Goal: Communication & Community: Answer question/provide support

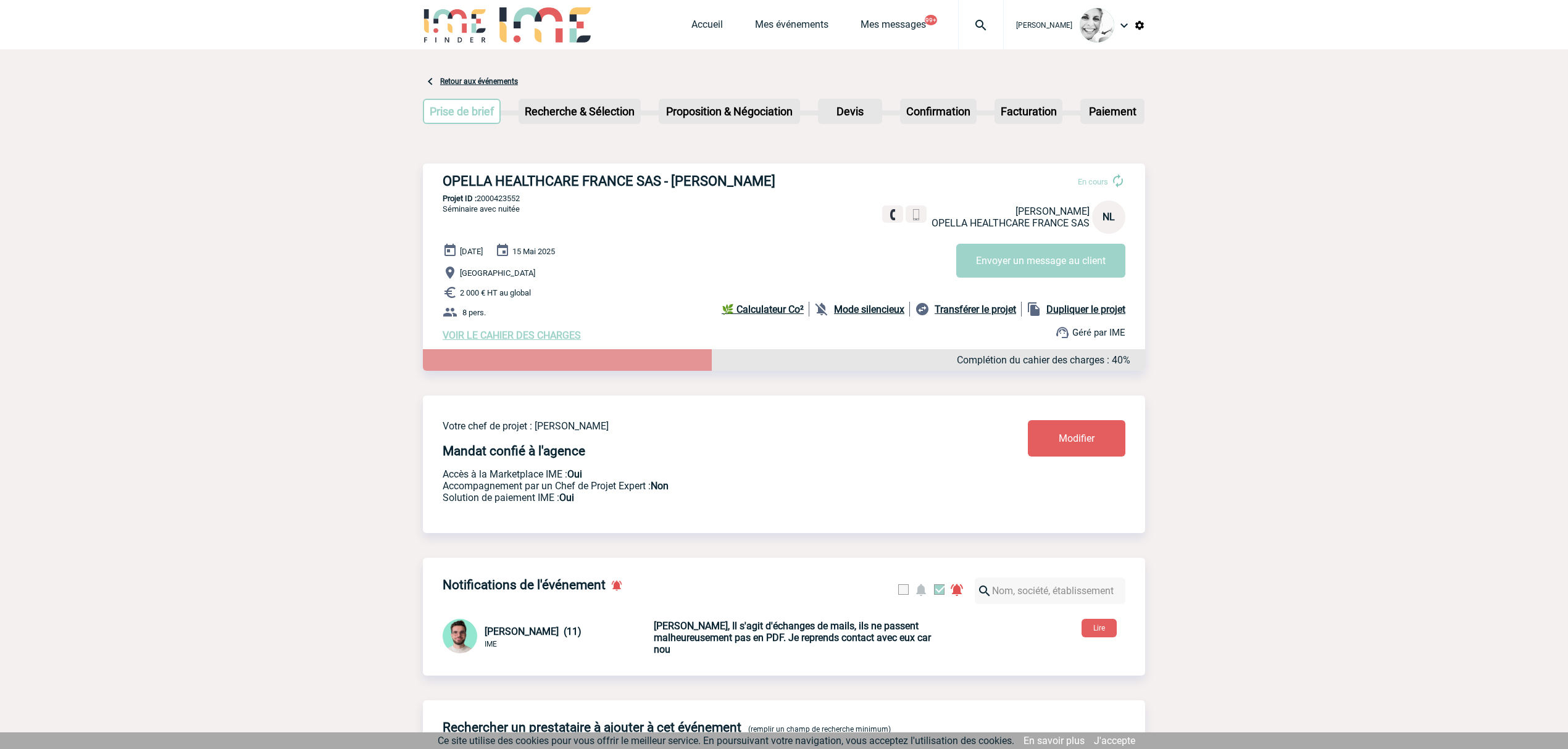
click at [980, 25] on img at bounding box center [981, 25] width 44 height 15
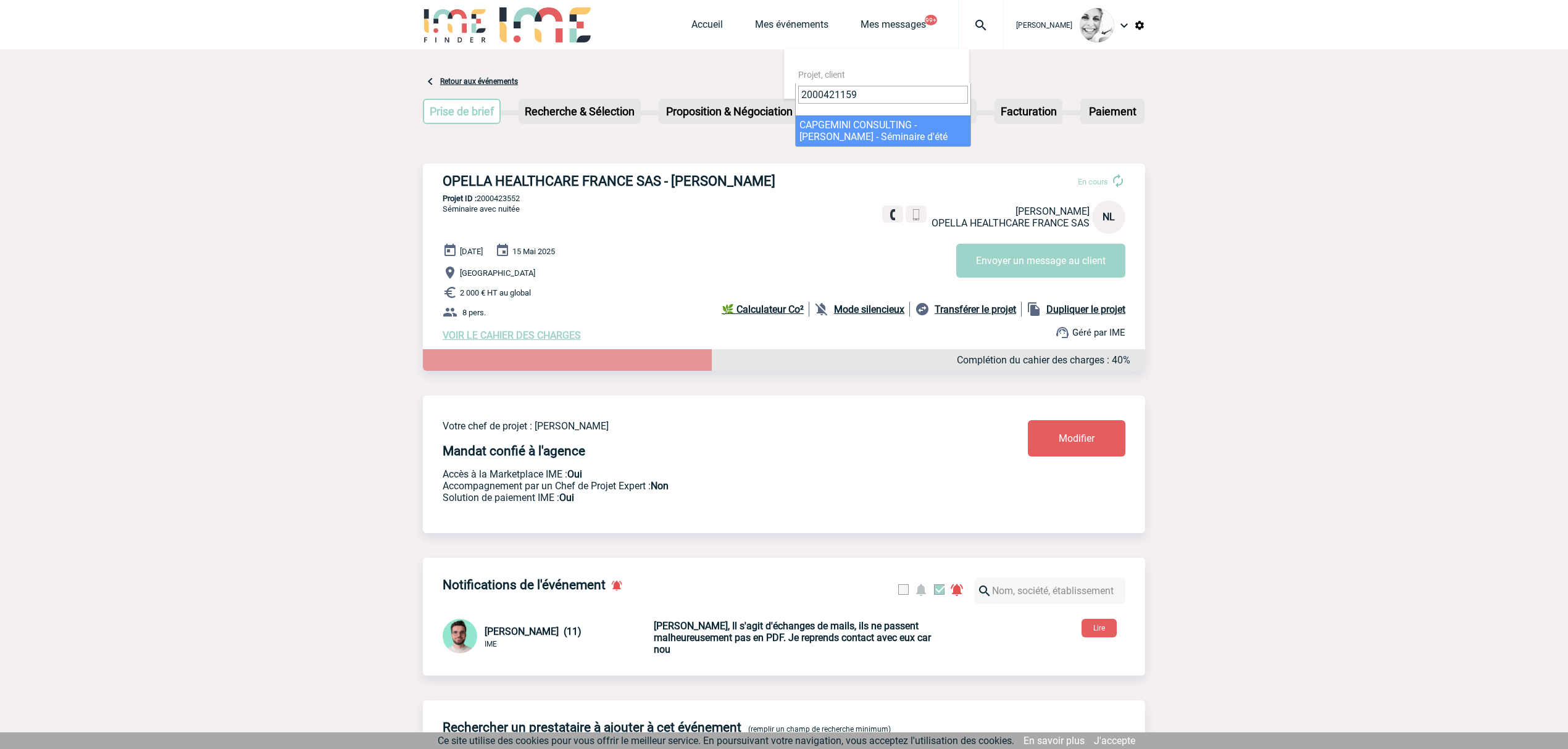
type input "2000421159"
select select "20660"
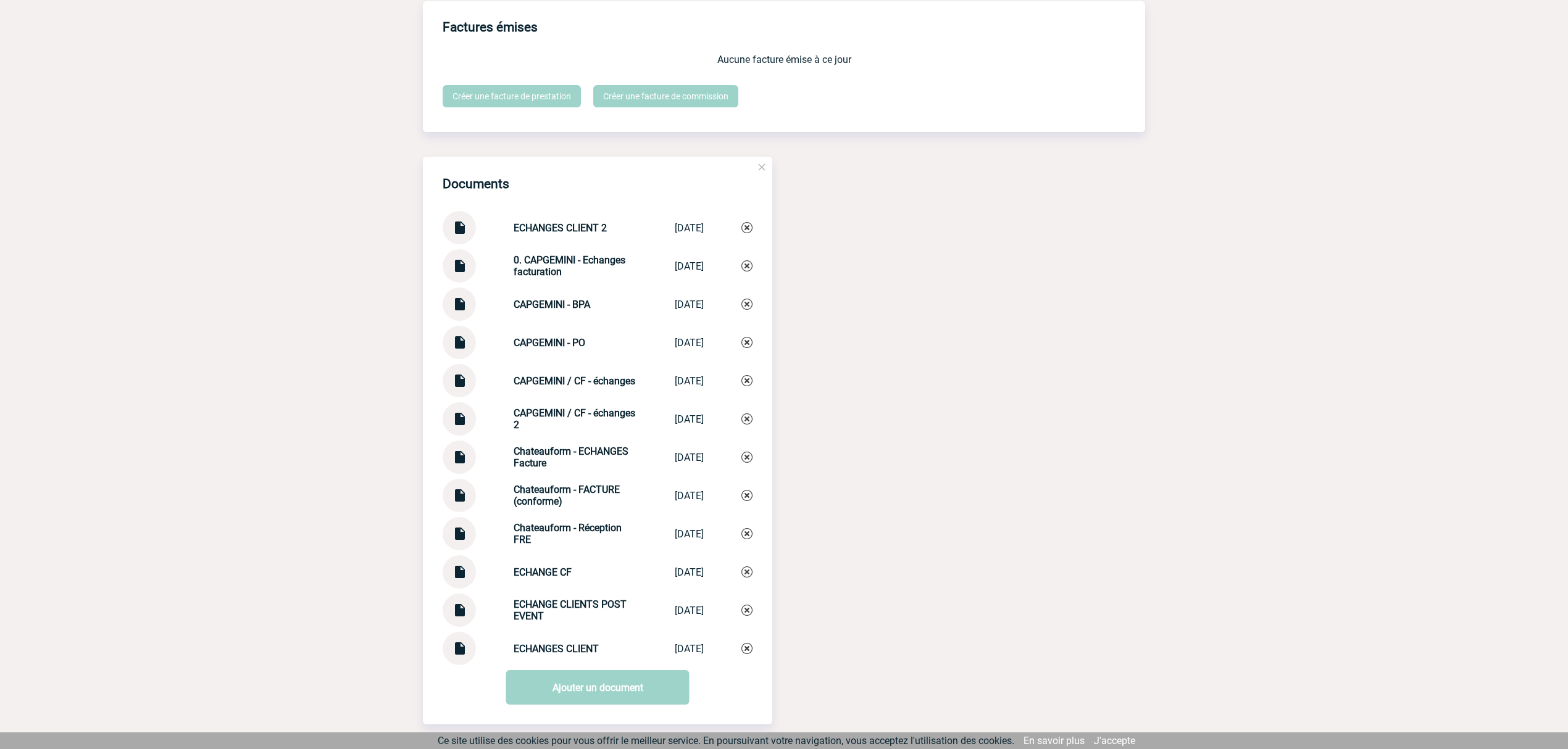
scroll to position [1151, 0]
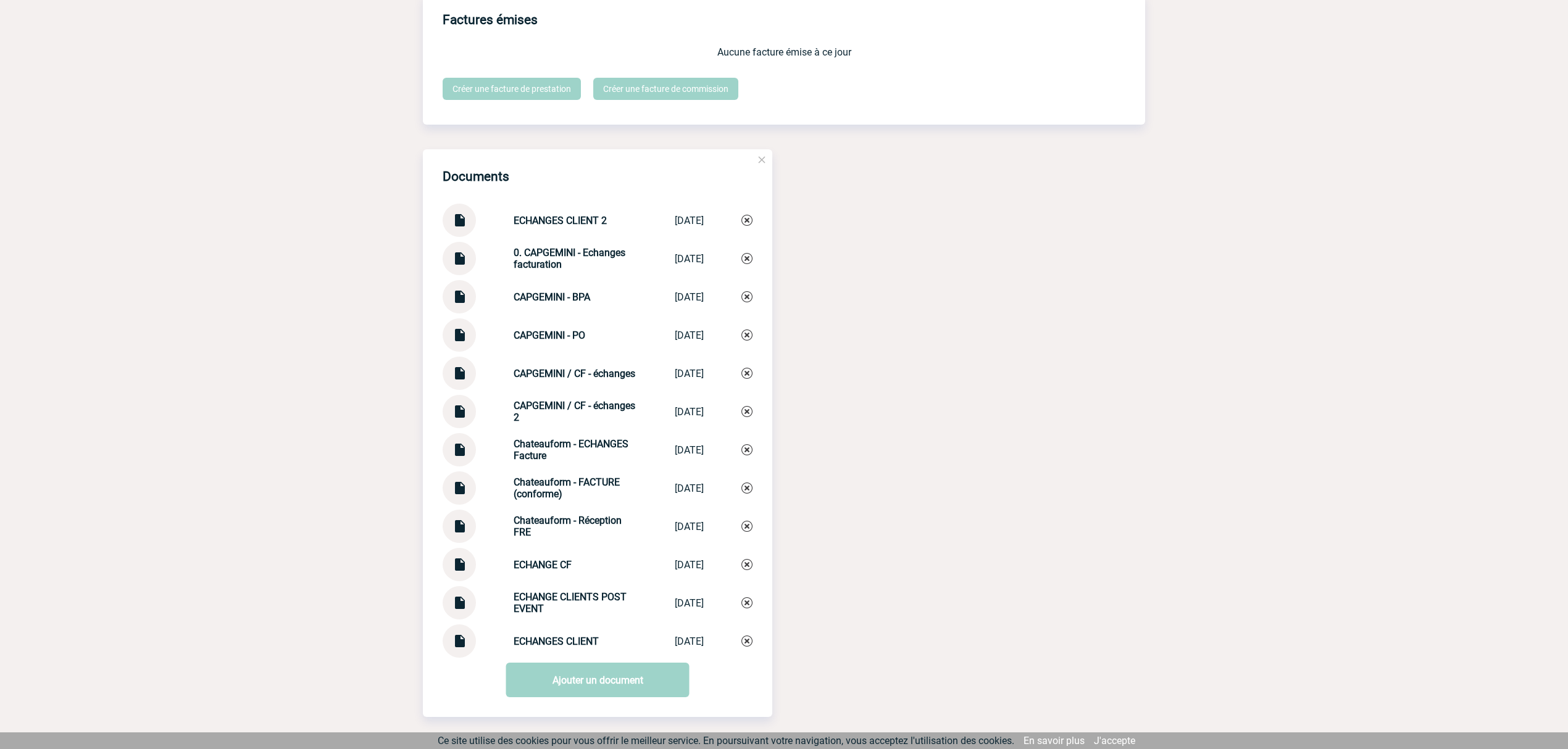
click at [464, 257] on img at bounding box center [459, 254] width 16 height 24
drag, startPoint x: 497, startPoint y: 255, endPoint x: 557, endPoint y: 274, distance: 62.9
click at [557, 274] on div "0. CAPGEMINI - Echanges facturation 0. CAPGEMINI - ... 04/09/2025" at bounding box center [597, 258] width 310 height 34
copy strong "0. CAPGEMINI - Echanges facturation"
drag, startPoint x: 744, startPoint y: 261, endPoint x: 899, endPoint y: 247, distance: 155.6
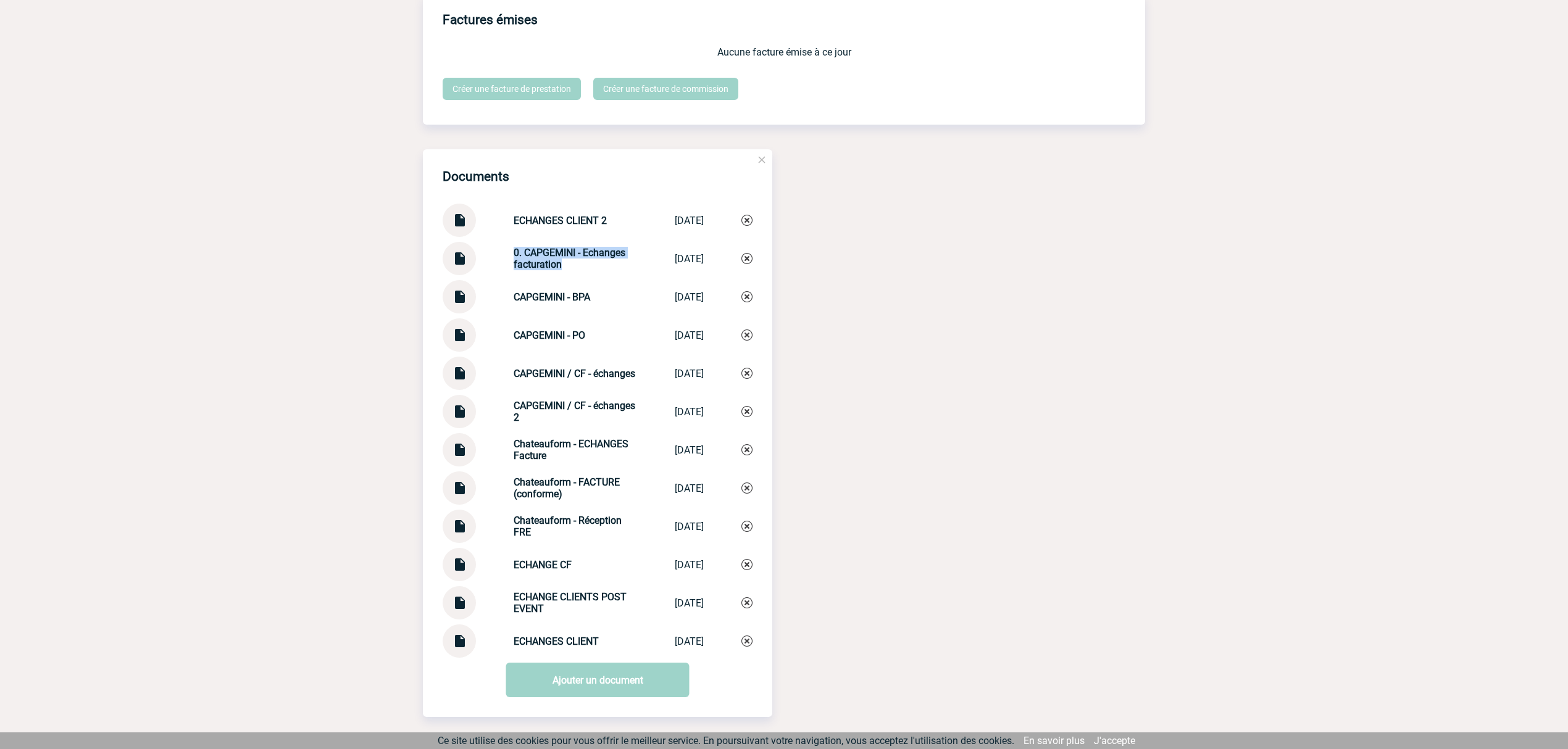
click at [744, 262] on img at bounding box center [747, 259] width 11 height 11
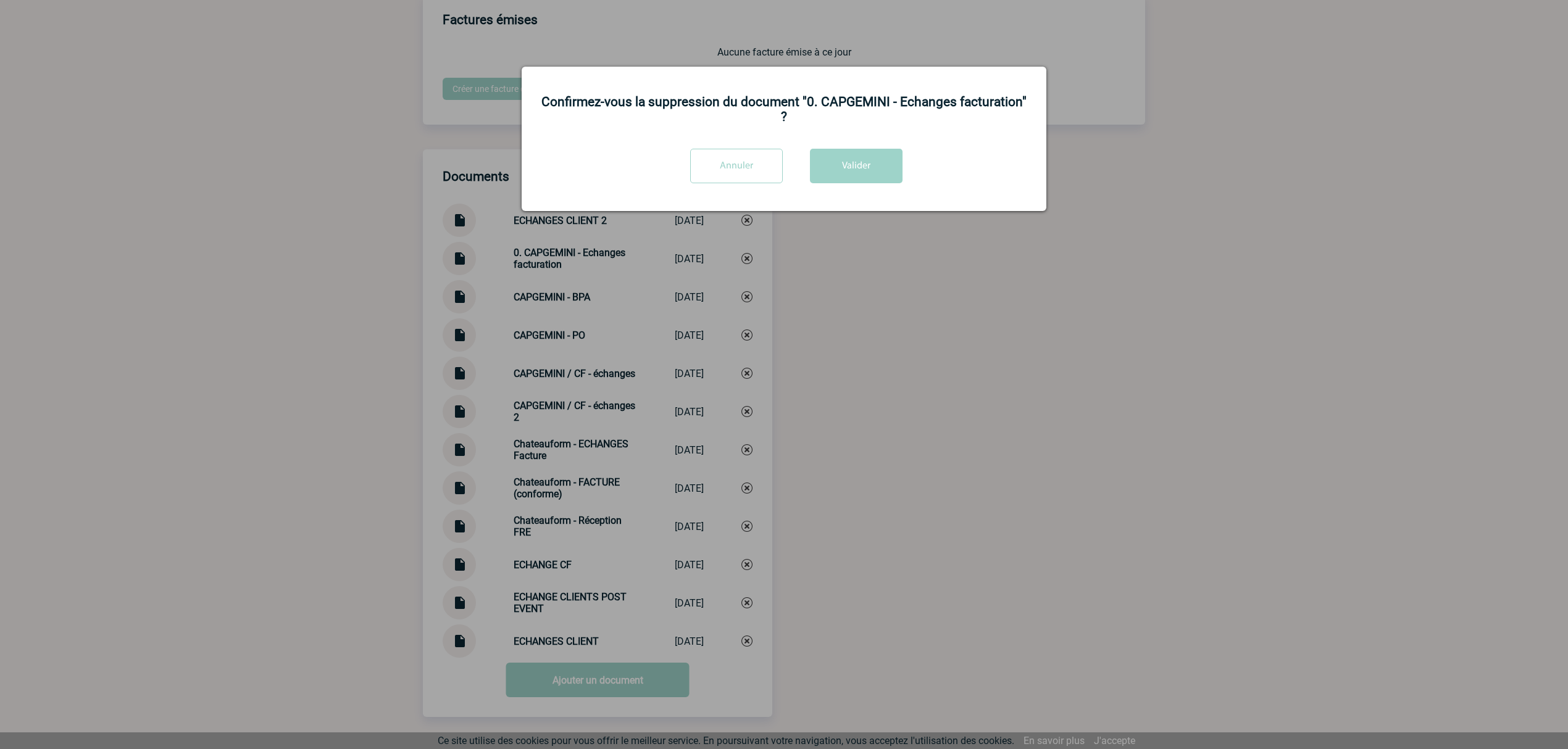
click at [879, 142] on div "Confirmez-vous la suppression du document "0. CAPGEMINI - Echanges facturation"…" at bounding box center [783, 139] width 525 height 144
click at [865, 171] on button "Valider" at bounding box center [856, 166] width 92 height 35
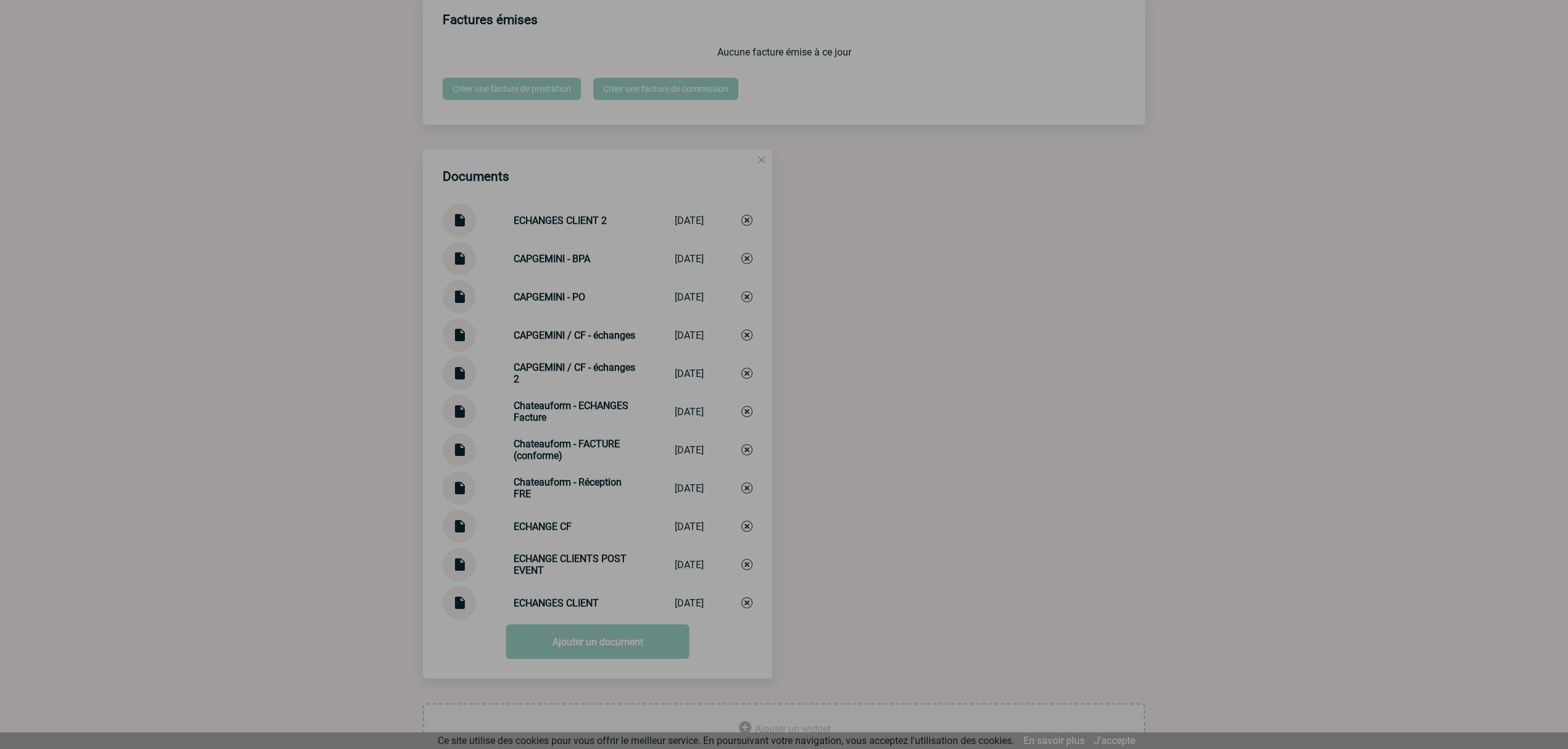
click at [864, 391] on div at bounding box center [784, 374] width 1568 height 749
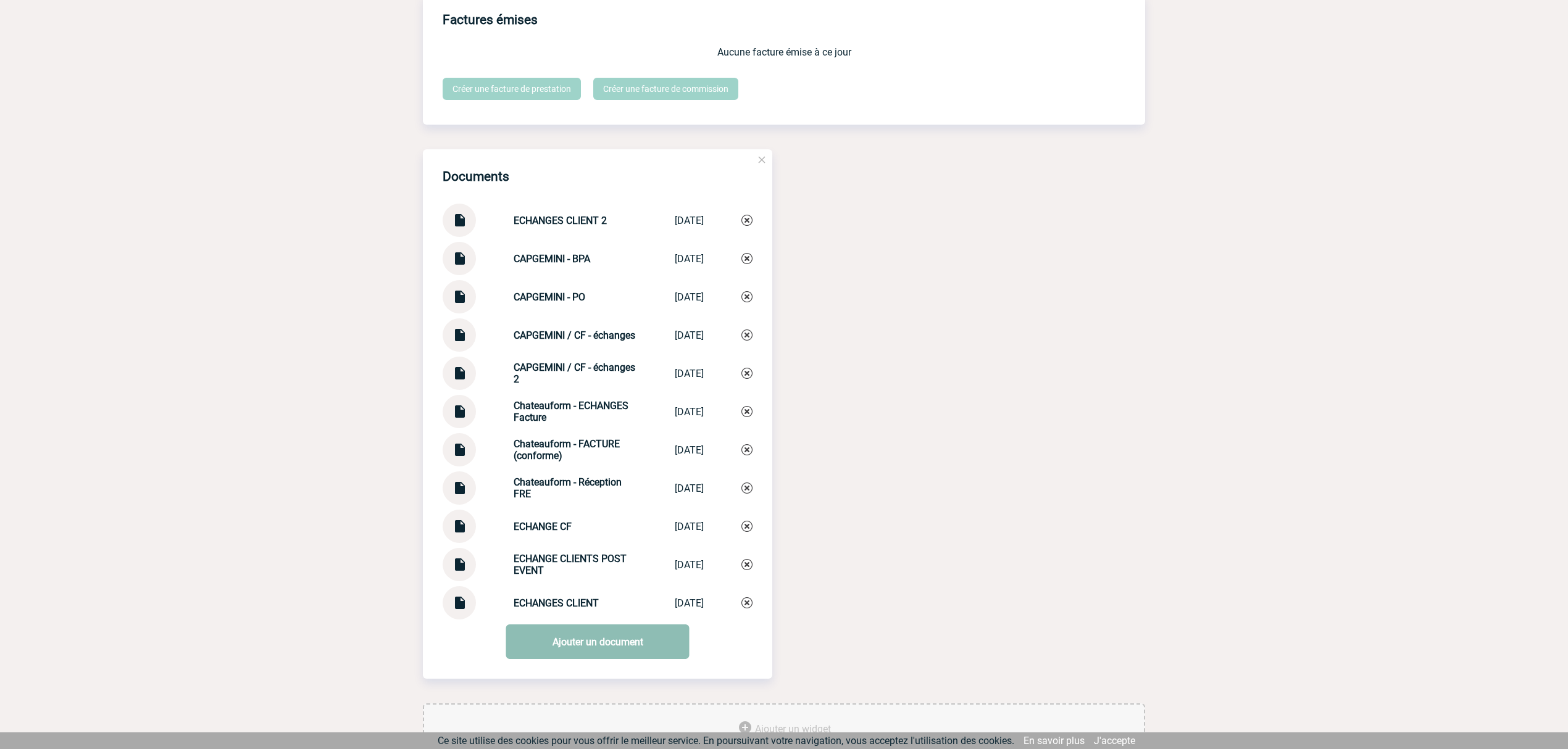
click at [608, 645] on link "Ajouter un document" at bounding box center [598, 641] width 184 height 35
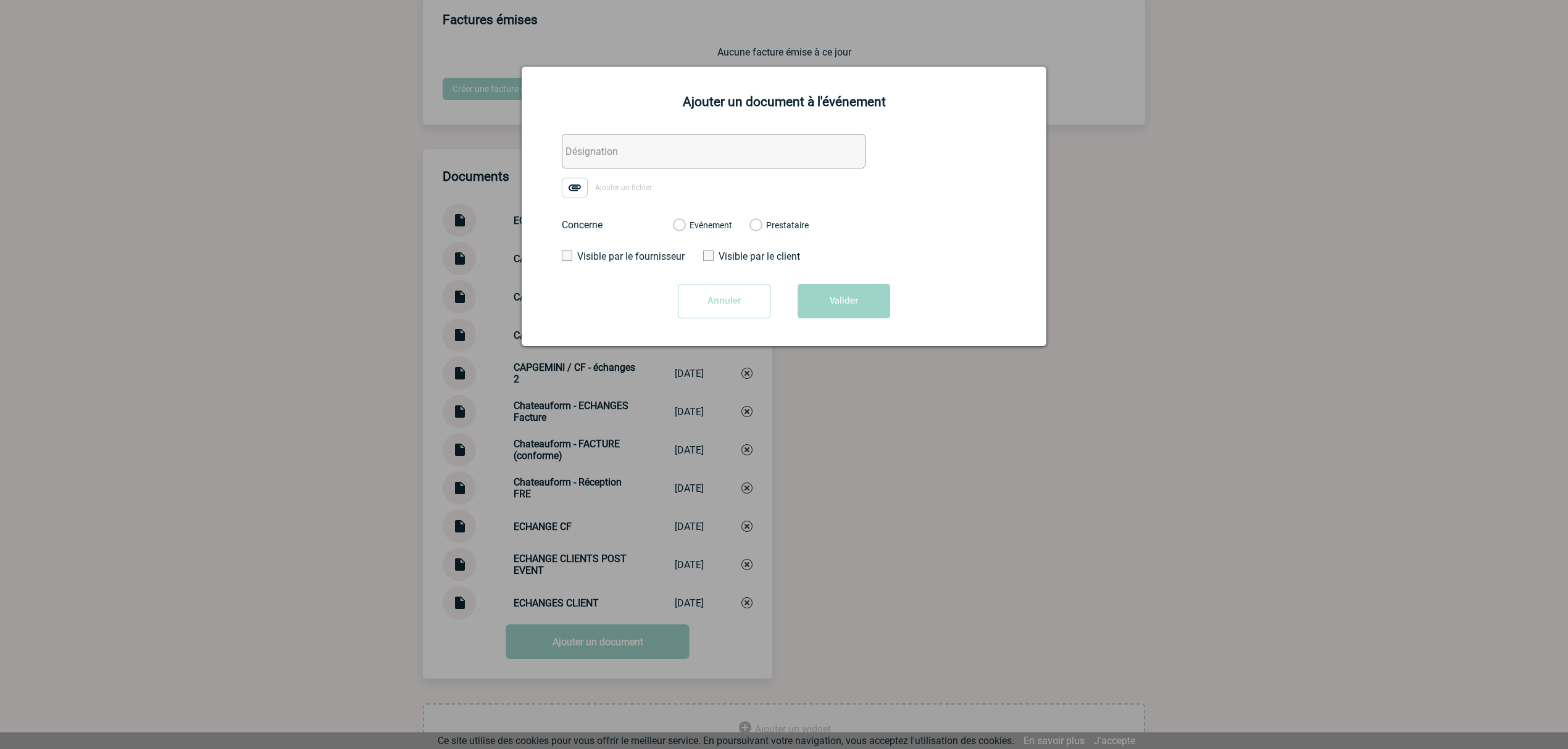
drag, startPoint x: 644, startPoint y: 161, endPoint x: 611, endPoint y: 171, distance: 34.5
click at [644, 161] on input "text" at bounding box center [714, 151] width 304 height 35
paste input "0. CAPGEMINI - Echanges facturation"
type input "0. CAPGEMINI - Echanges facturation"
click at [576, 188] on img at bounding box center [575, 187] width 26 height 20
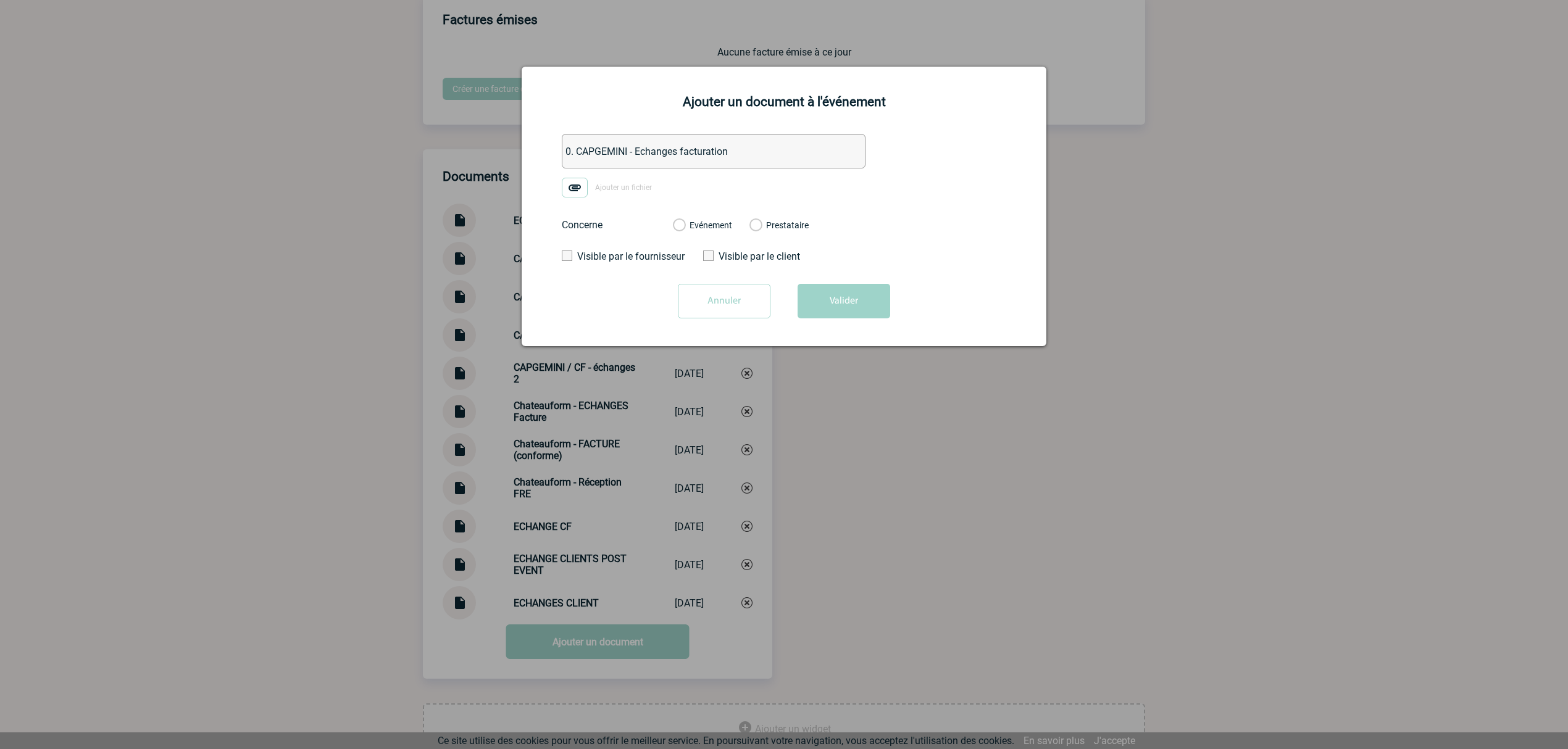
click at [0, 0] on input "Ajouter un fichier" at bounding box center [0, 0] width 0 height 0
drag, startPoint x: 680, startPoint y: 227, endPoint x: 807, endPoint y: 275, distance: 135.8
click at [681, 227] on label "Evénement" at bounding box center [678, 226] width 12 height 11
click at [0, 0] on input "Evénement" at bounding box center [0, 0] width 0 height 0
click at [857, 318] on button "Valider" at bounding box center [843, 301] width 92 height 35
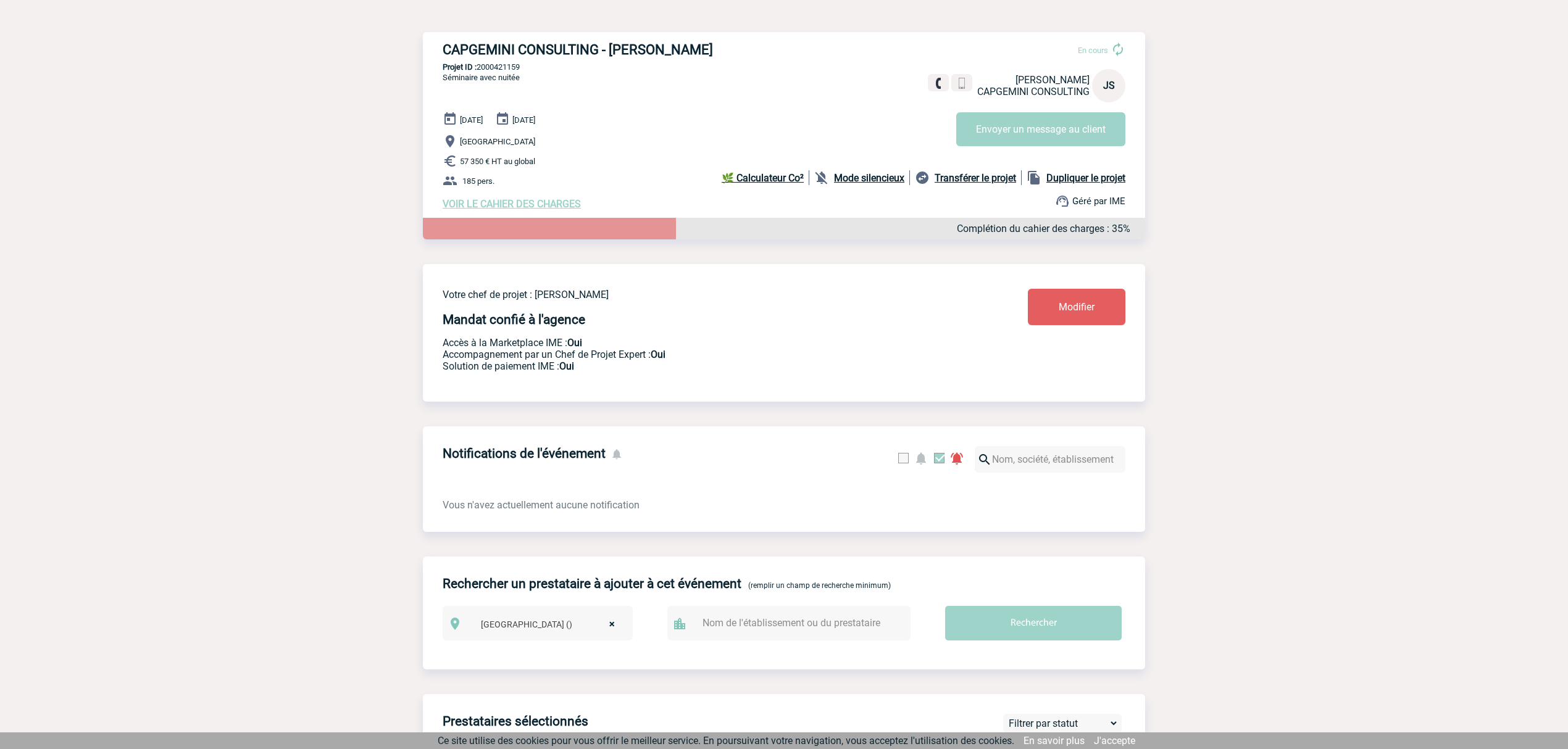
scroll to position [0, 0]
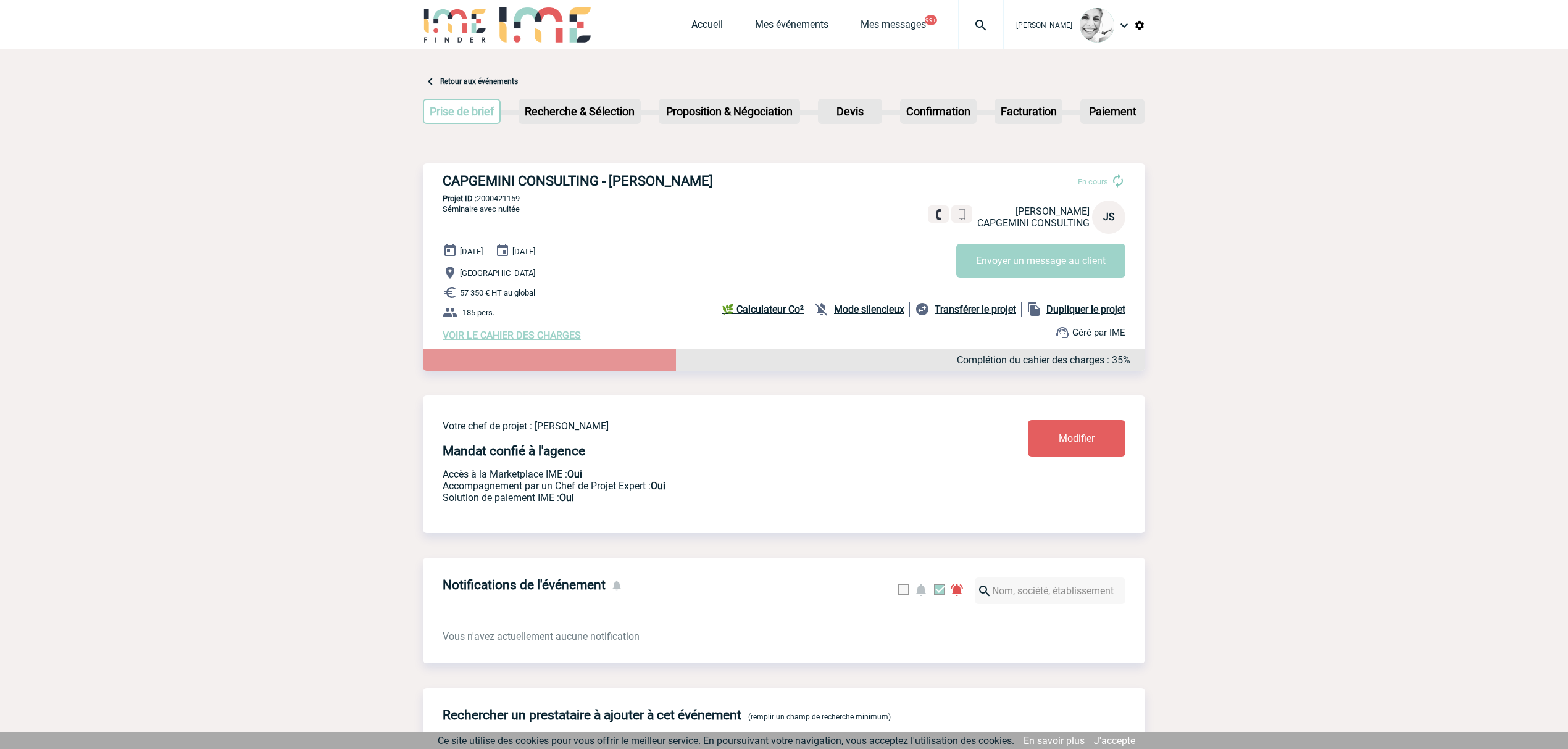
click at [985, 28] on img at bounding box center [981, 25] width 44 height 15
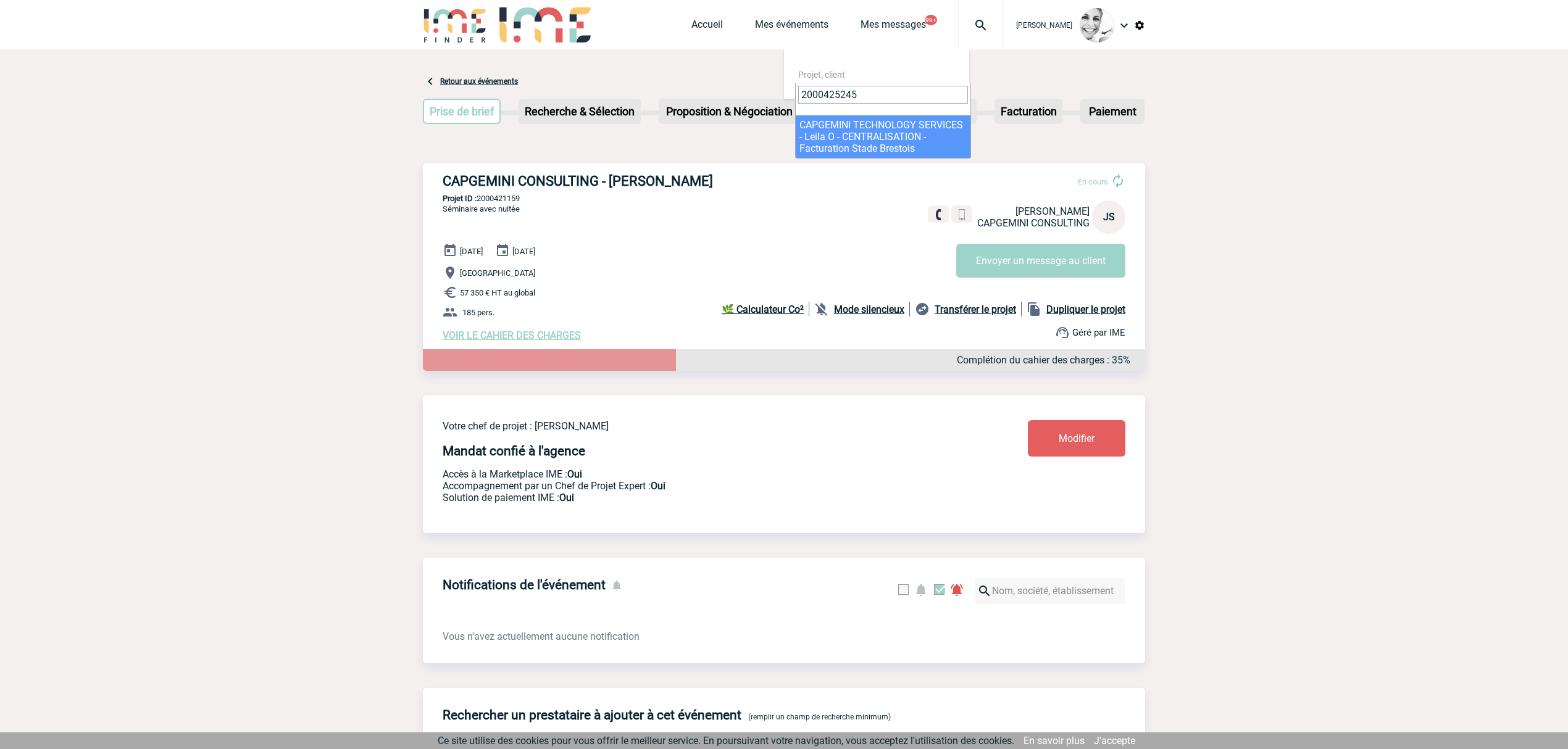
type input "2000425245"
drag, startPoint x: 852, startPoint y: 123, endPoint x: 844, endPoint y: 117, distance: 10.0
select select "24746"
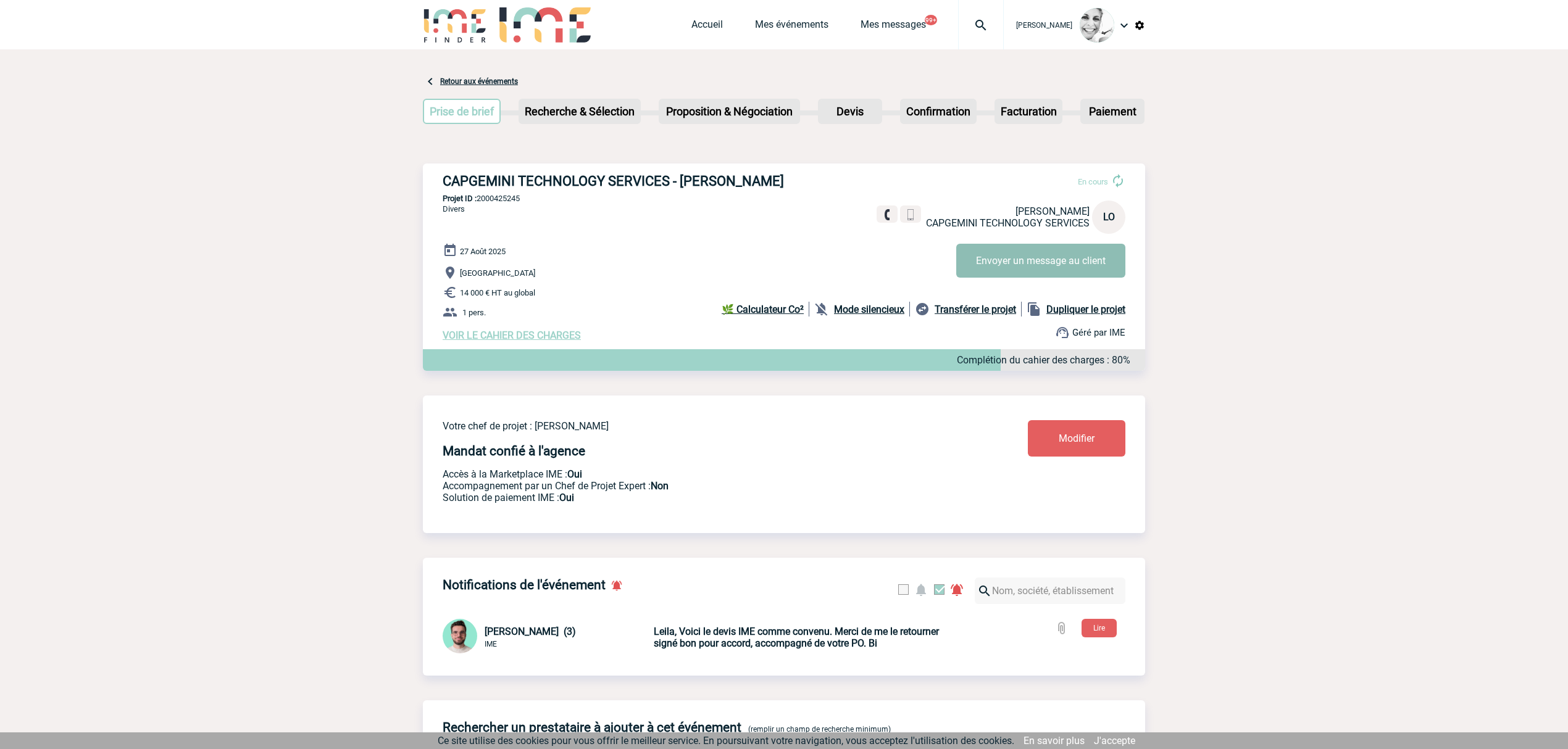
click at [986, 259] on button "Envoyer un message au client" at bounding box center [1040, 261] width 169 height 34
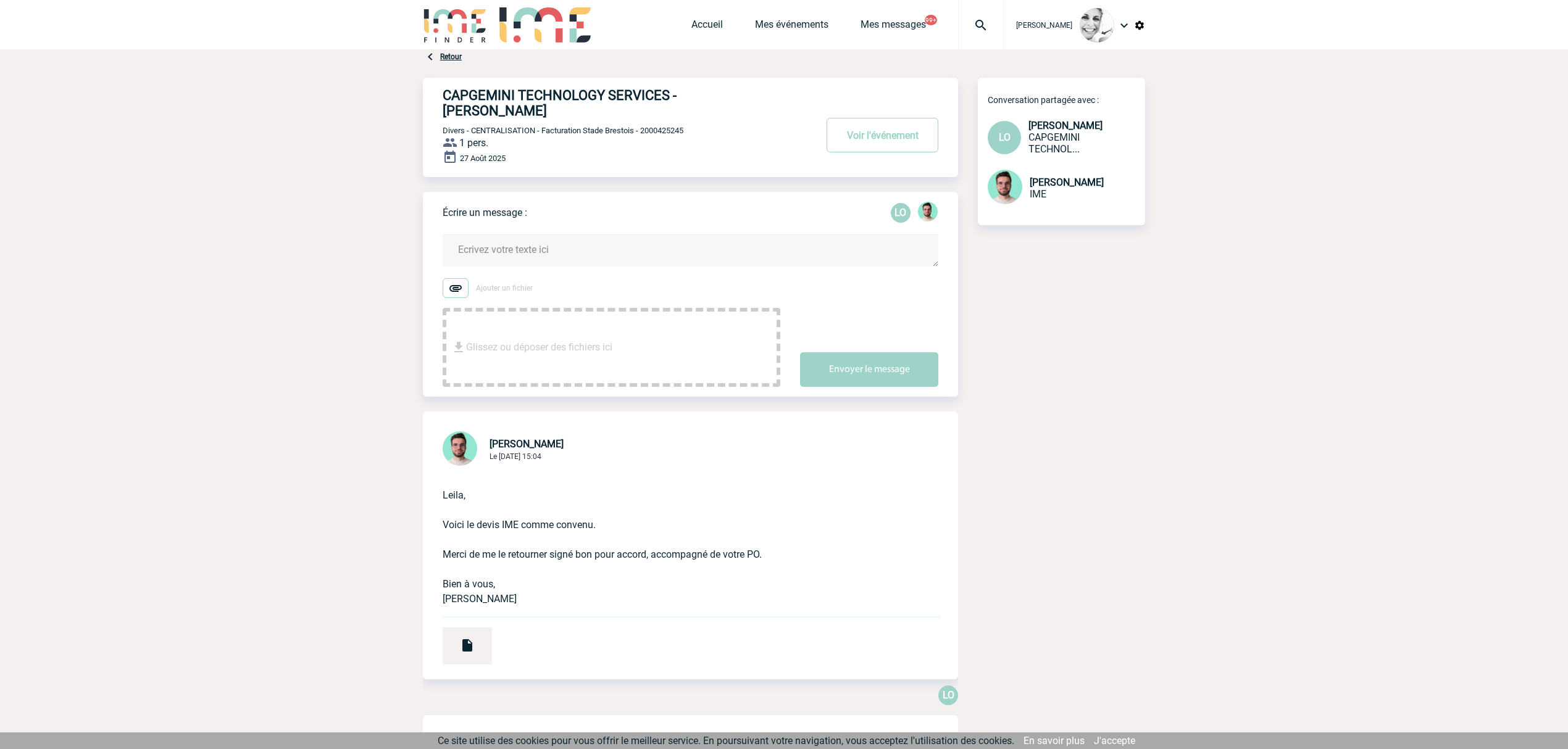
click at [539, 243] on textarea at bounding box center [690, 251] width 495 height 33
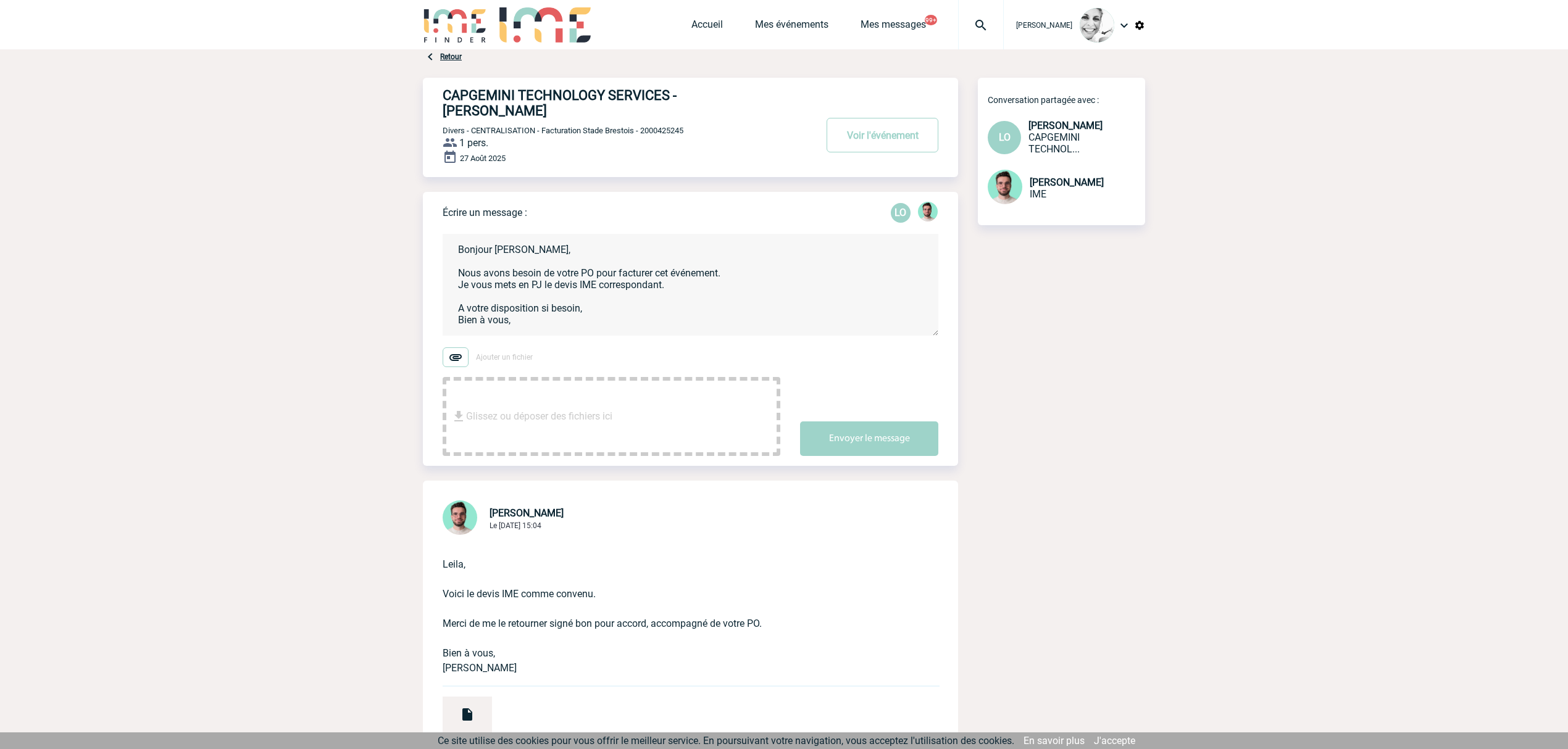
type textarea "Bonjour [PERSON_NAME], Nous avons besoin de votre PO pour facturer cet événemen…"
click at [850, 438] on button "Envoyer le message" at bounding box center [869, 444] width 138 height 35
